Goal: Check status: Check status

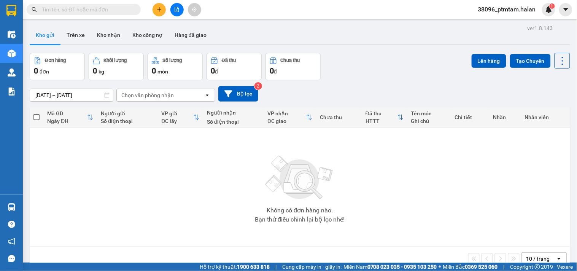
click at [233, 37] on div "Kho gửi Trên xe Kho nhận Kho công nợ Hàng đã giao" at bounding box center [300, 36] width 541 height 20
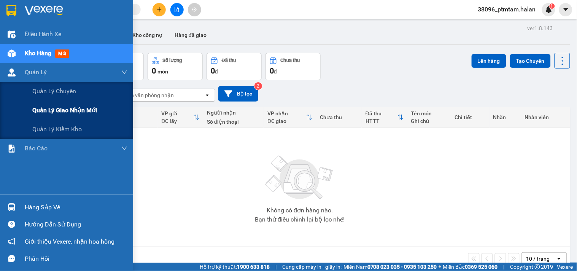
click at [64, 109] on span "Quản lý giao nhận mới" at bounding box center [64, 110] width 65 height 10
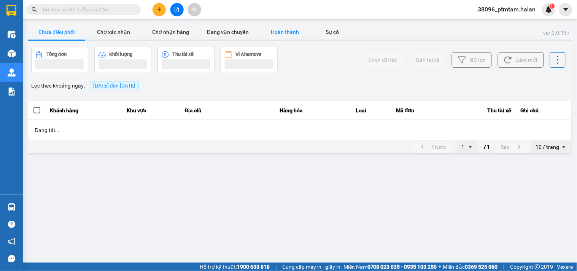
click at [288, 31] on button "Hoàn thành" at bounding box center [284, 31] width 57 height 15
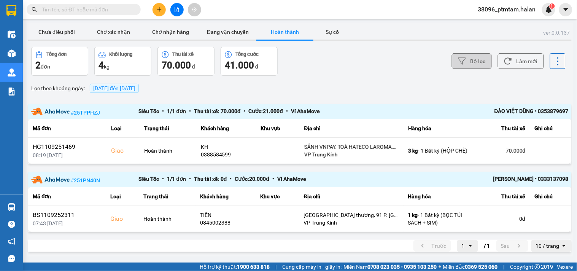
click at [471, 65] on button "Bộ lọc" at bounding box center [472, 61] width 40 height 16
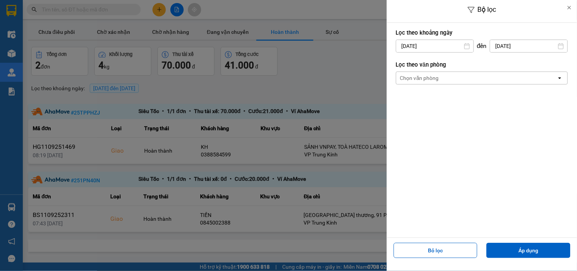
click at [451, 46] on input "[DATE]" at bounding box center [434, 46] width 77 height 12
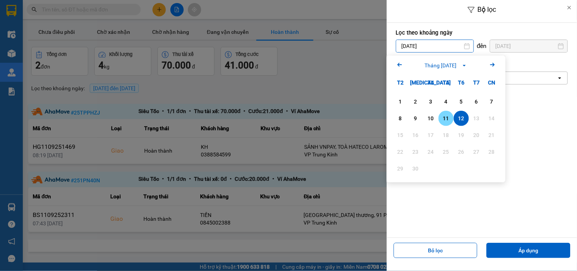
click at [442, 120] on div "11" at bounding box center [446, 118] width 11 height 9
type input "[DATE]"
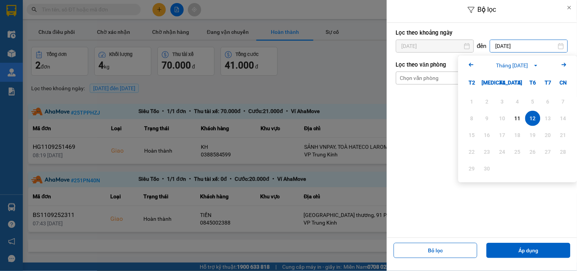
click at [524, 48] on input "[DATE]" at bounding box center [528, 46] width 77 height 12
click at [515, 119] on div "11" at bounding box center [517, 118] width 11 height 9
type input "[DATE]"
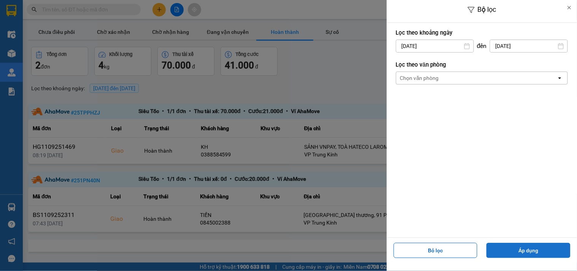
click at [511, 255] on button "Áp dụng" at bounding box center [529, 250] width 84 height 15
